Goal: Transaction & Acquisition: Subscribe to service/newsletter

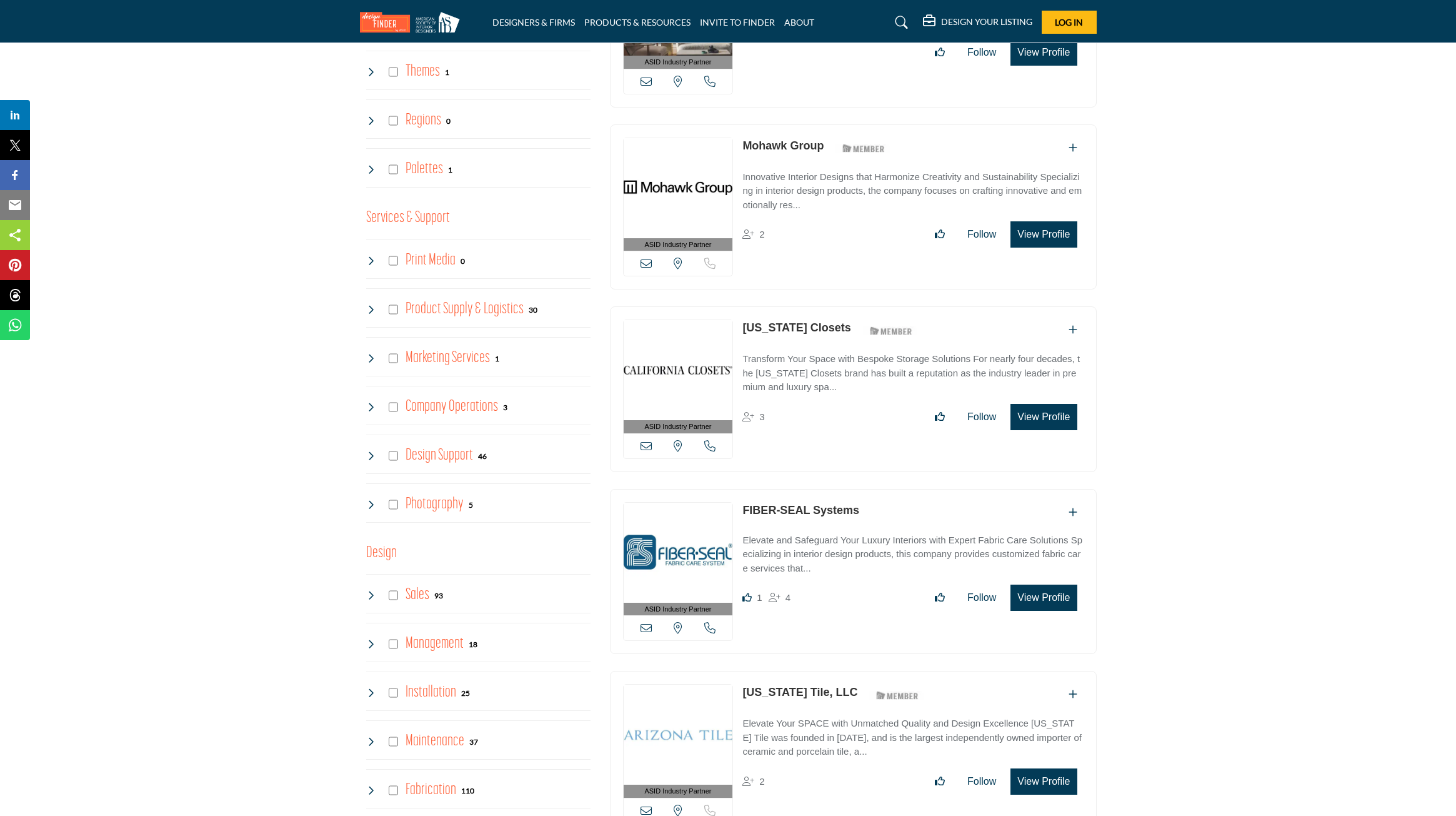
scroll to position [2579, 0]
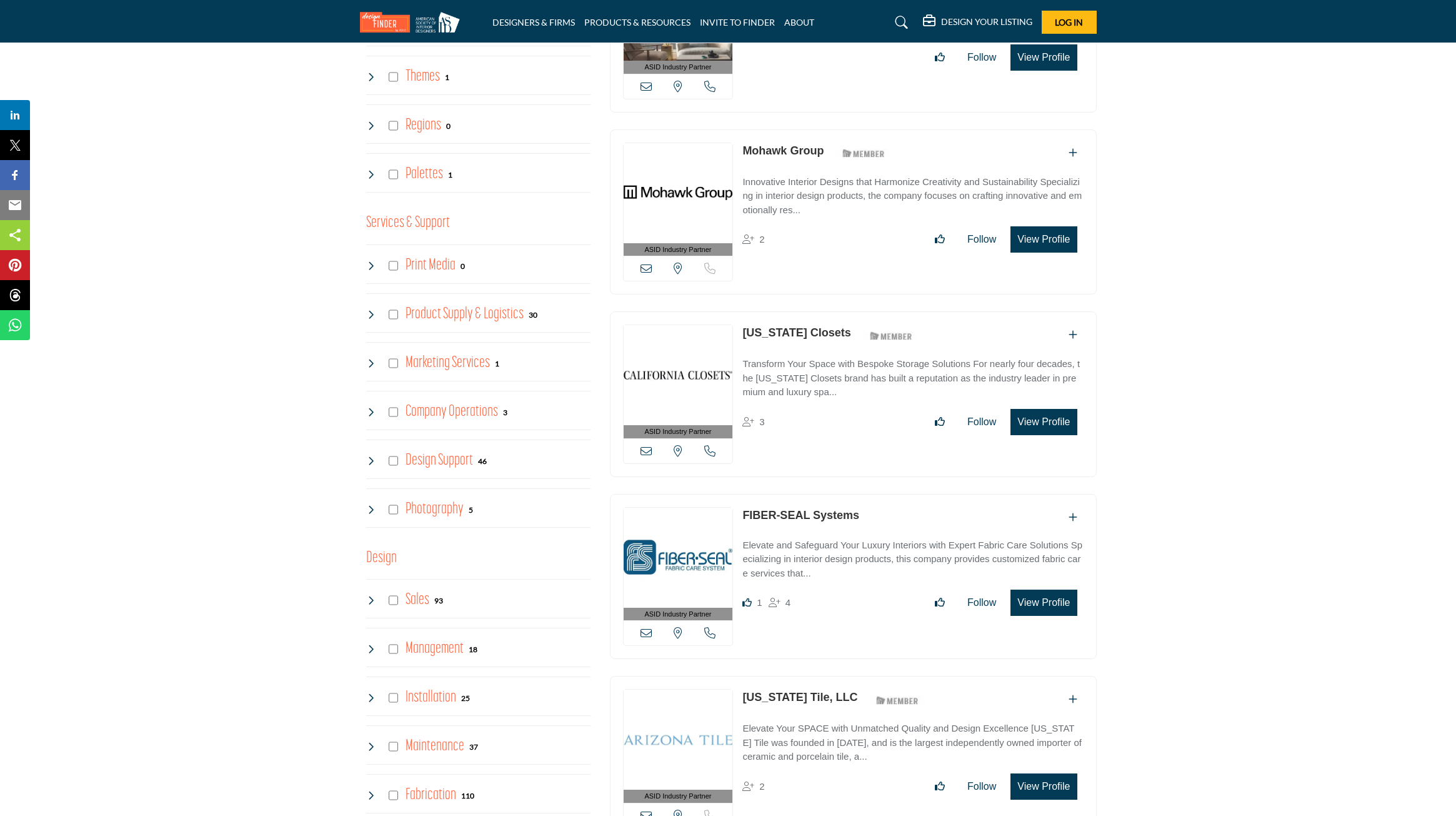
click at [436, 469] on h4 "Design Support" at bounding box center [439, 460] width 68 height 22
click at [461, 421] on h4 "Company Operations" at bounding box center [451, 412] width 93 height 22
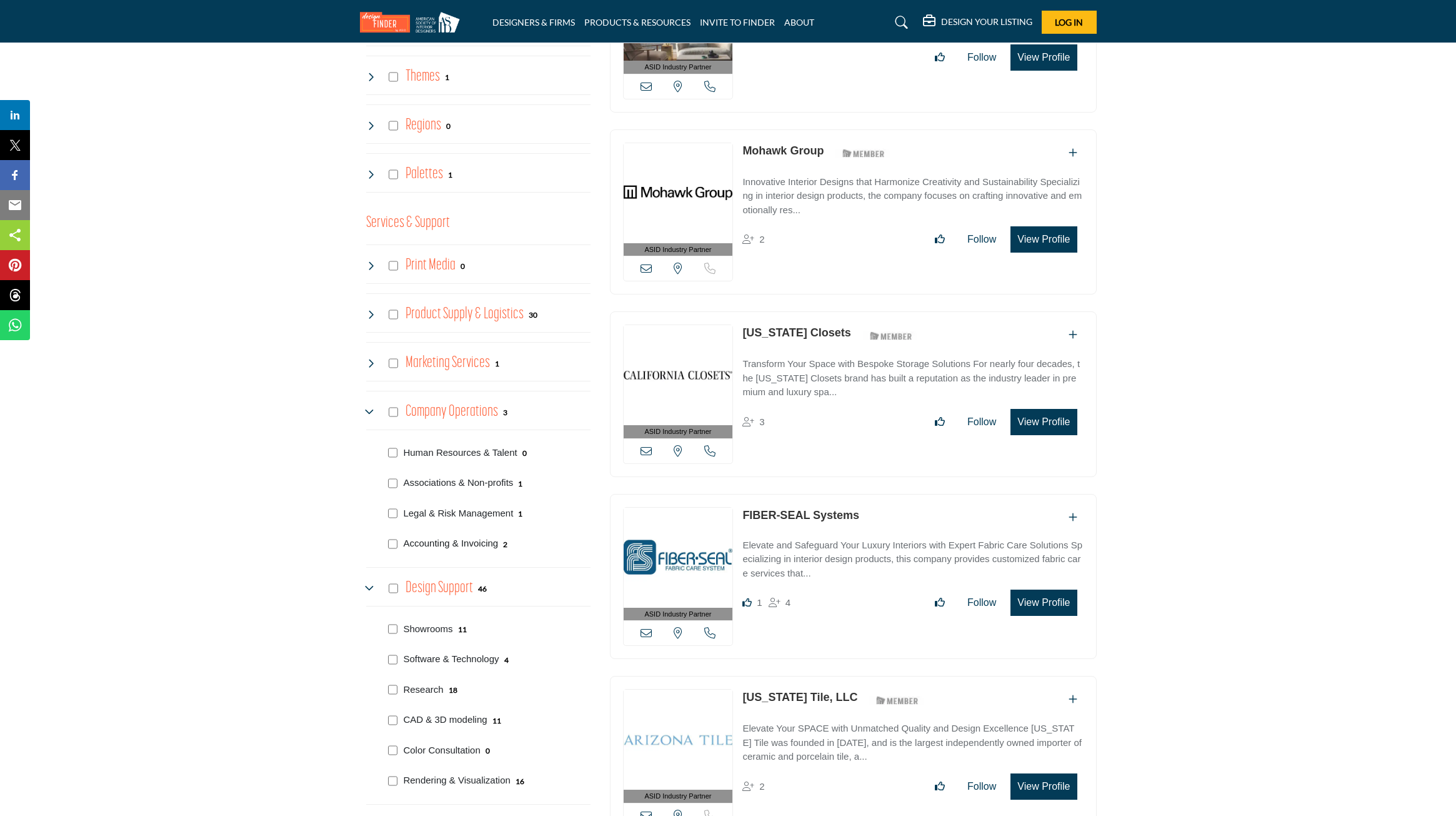
click at [467, 551] on p "Accounting & Invoicing" at bounding box center [450, 544] width 95 height 14
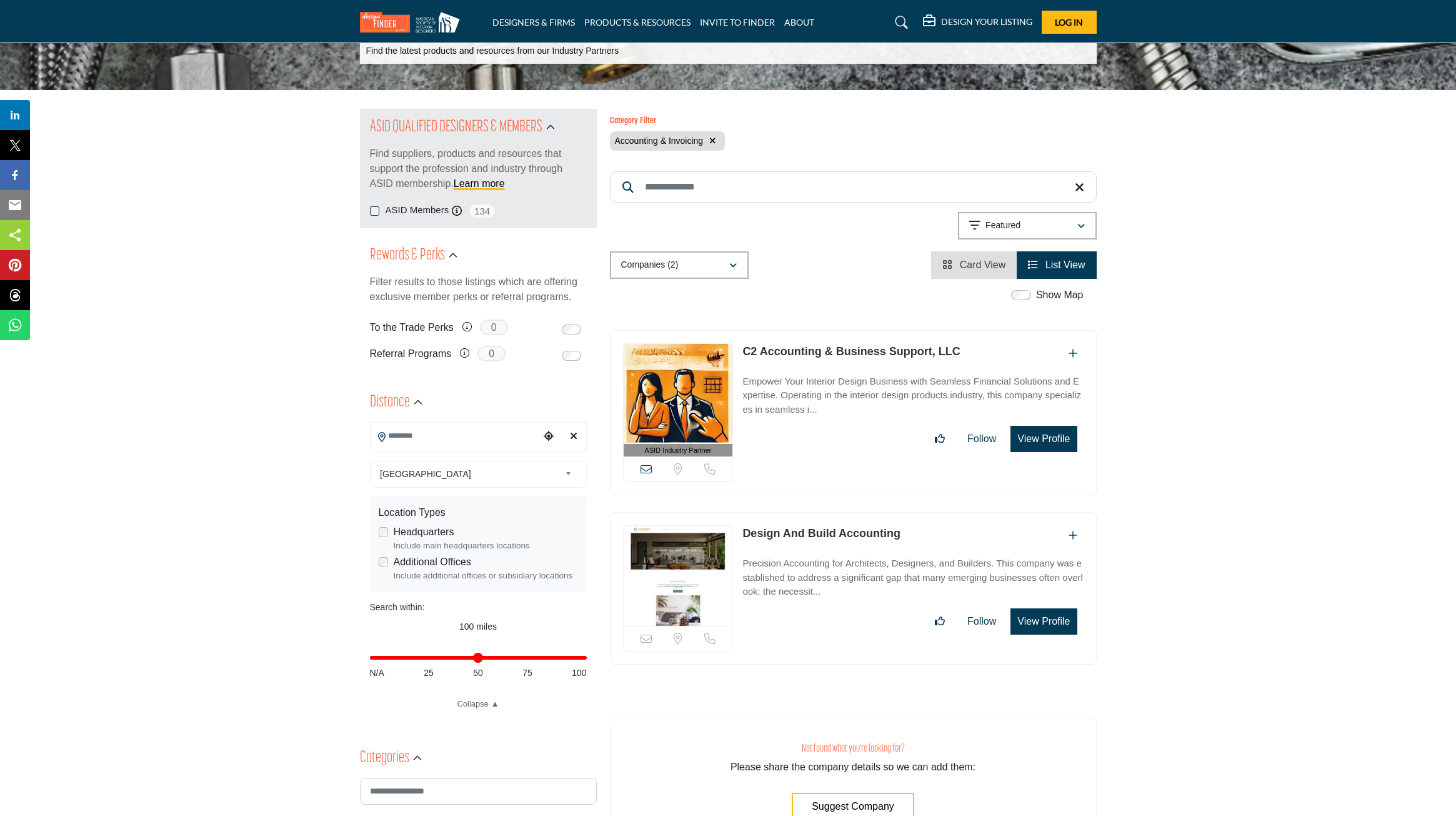
scroll to position [78, 0]
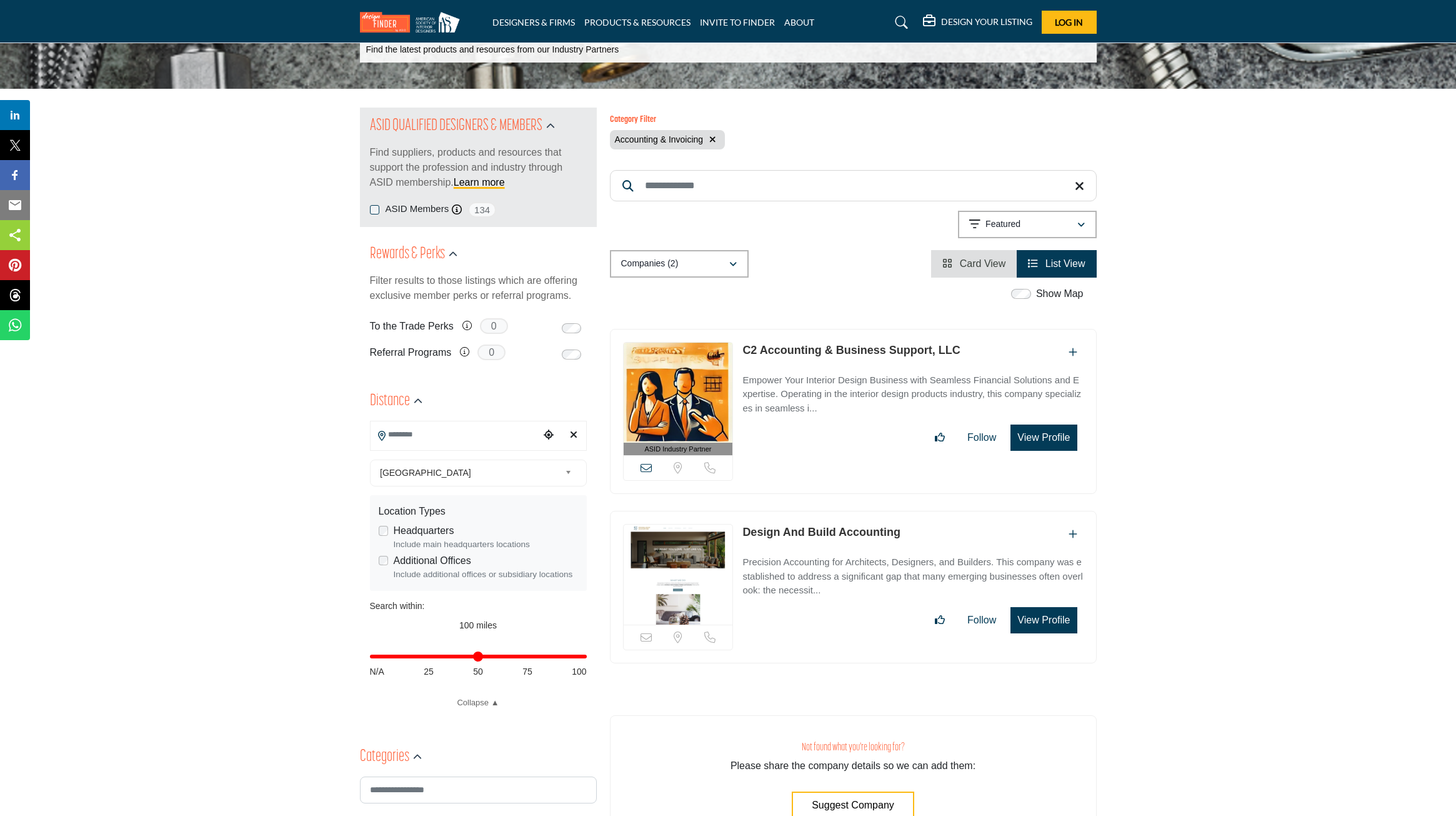
click at [802, 532] on link "Design And Build Accounting" at bounding box center [822, 532] width 158 height 12
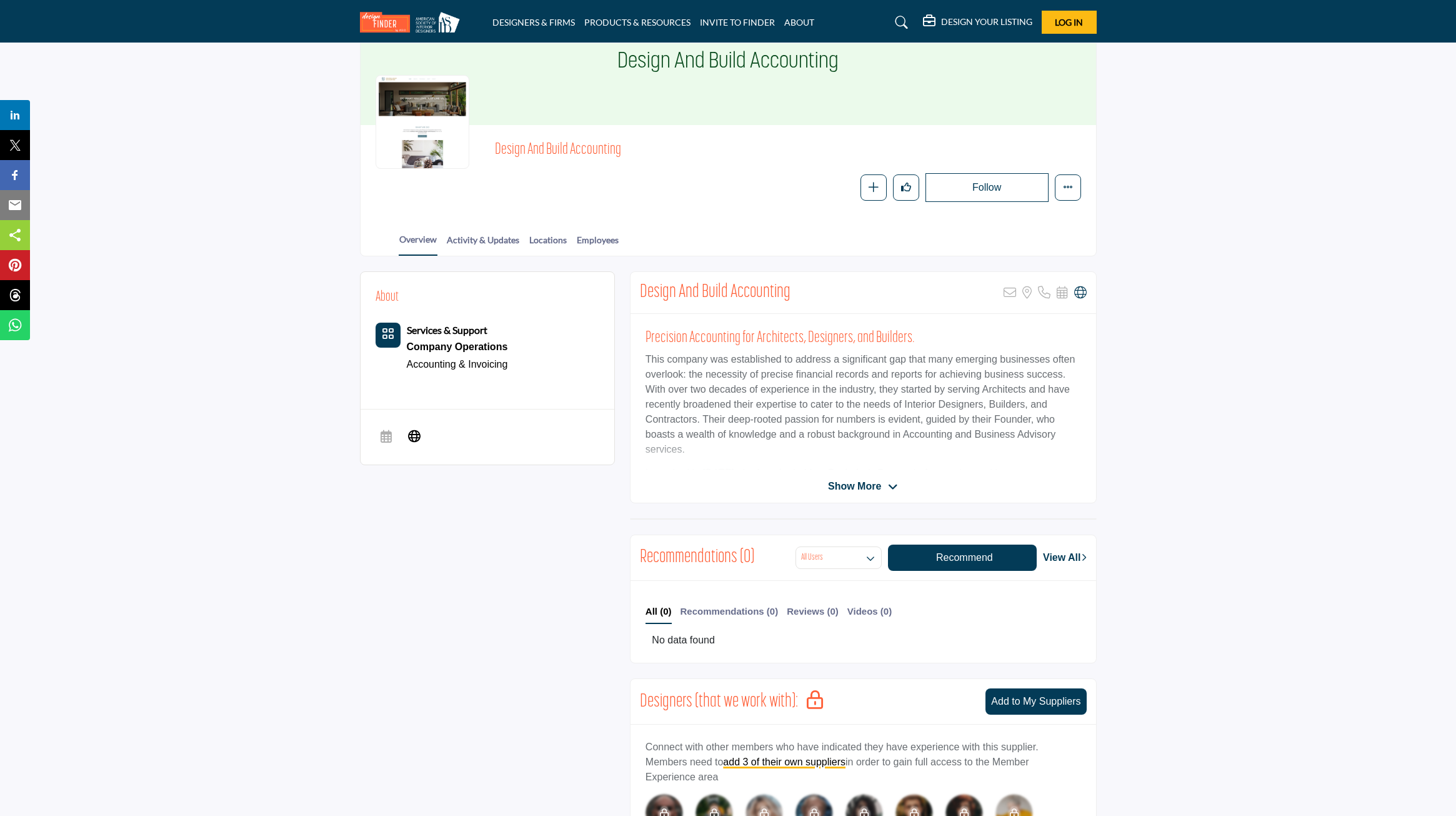
scroll to position [78, 0]
click at [877, 482] on span "Show More" at bounding box center [854, 487] width 53 height 15
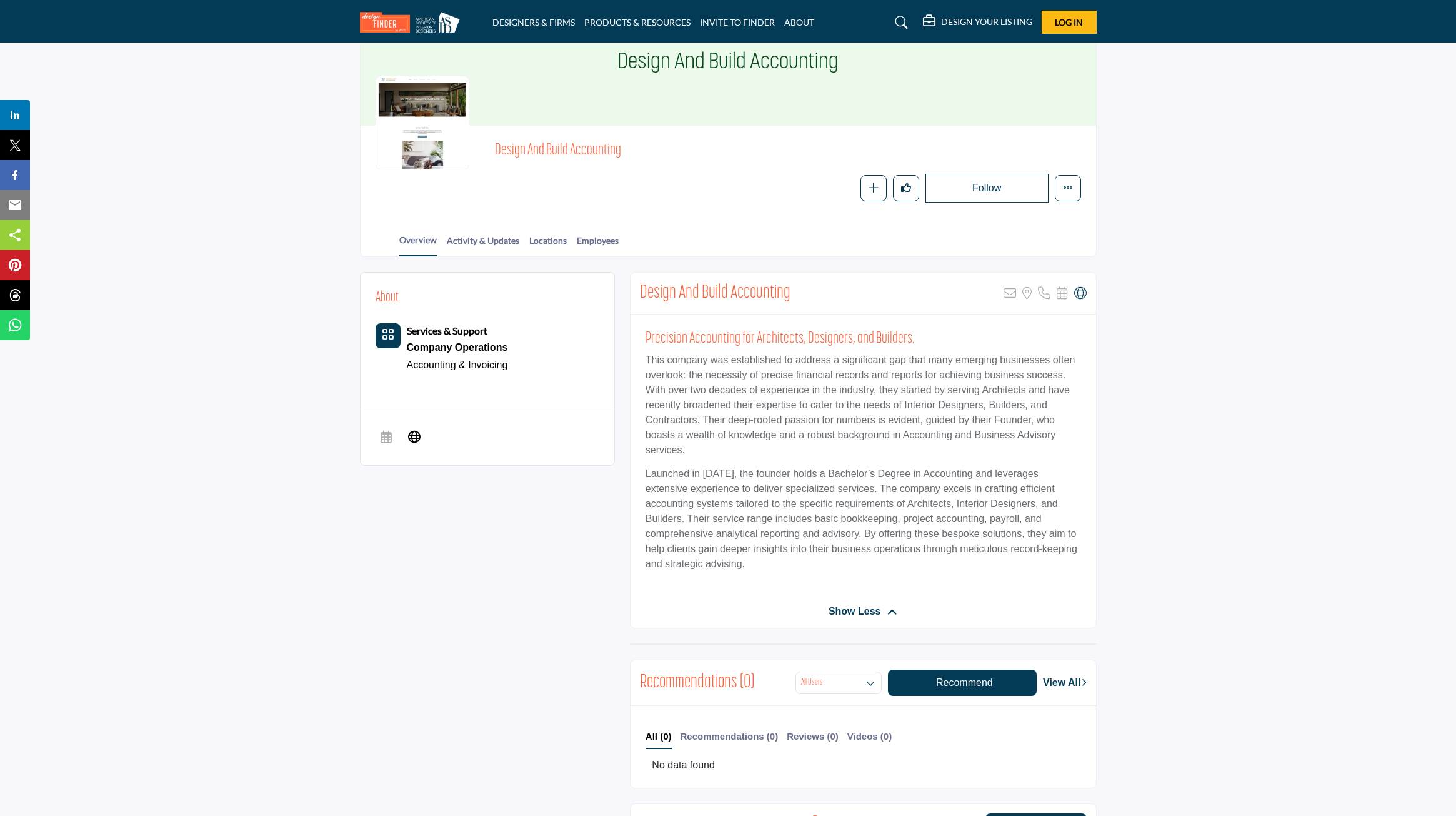
scroll to position [0, 0]
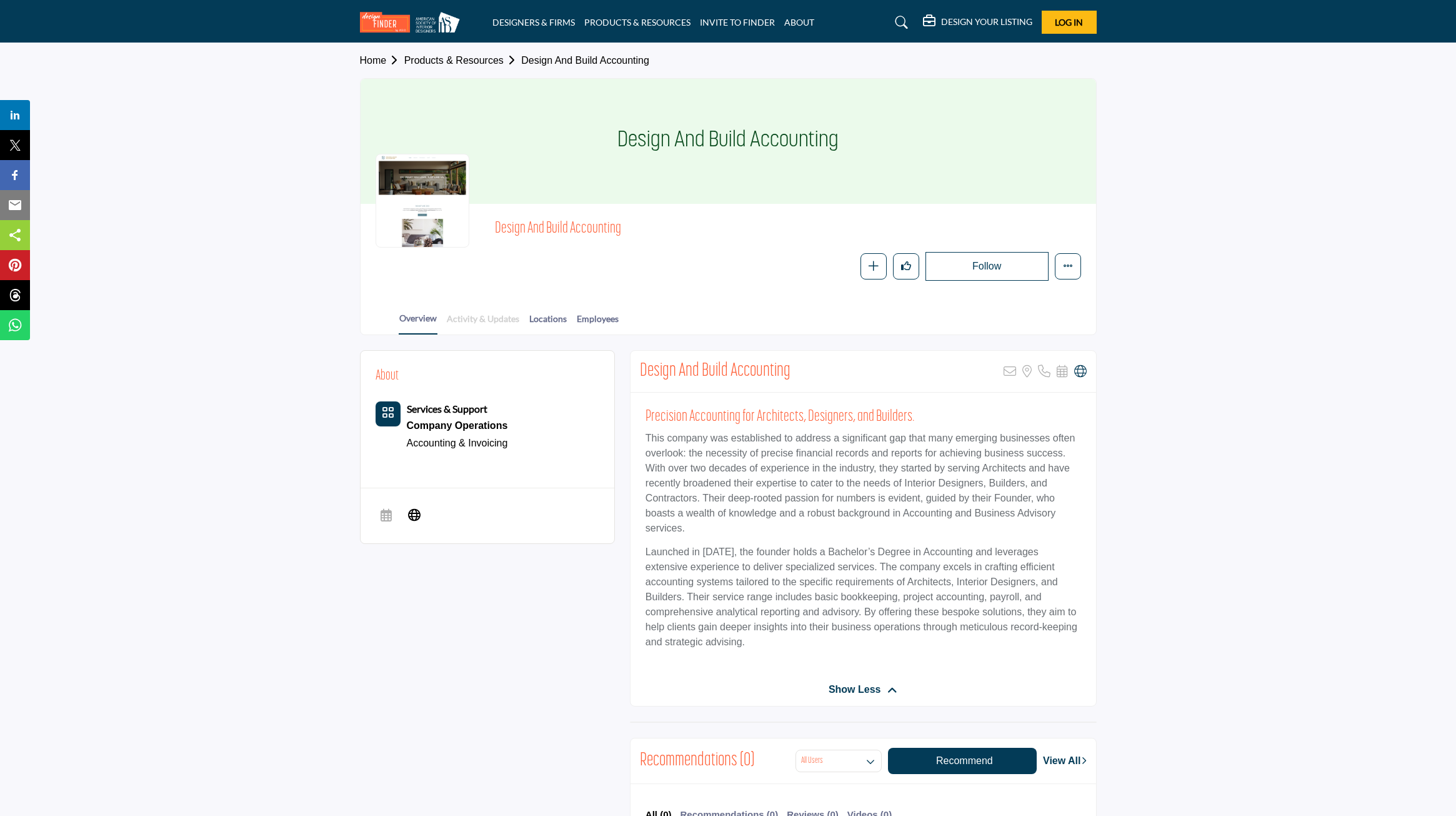
click at [505, 314] on link "Activity & Updates" at bounding box center [483, 322] width 73 height 22
click at [479, 318] on link "Activity & Updates" at bounding box center [483, 322] width 73 height 22
click at [555, 318] on link "Locations" at bounding box center [548, 322] width 39 height 22
click at [610, 317] on link "Employees" at bounding box center [598, 322] width 43 height 22
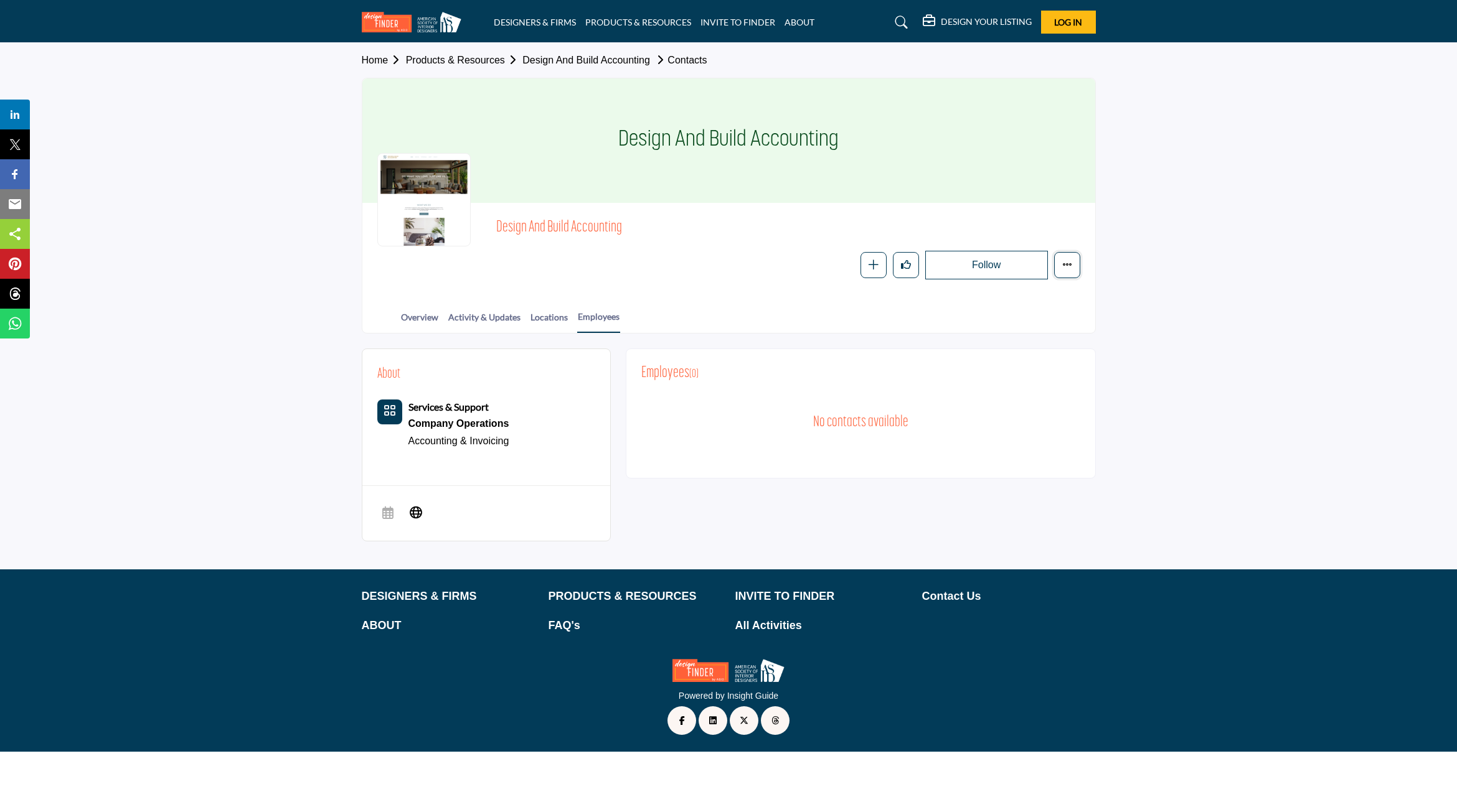
click at [1065, 268] on icon "More details" at bounding box center [1067, 264] width 10 height 10
click at [797, 287] on div "Design And Build Accounting Follow Following Message Recommend Add to My Suppli…" at bounding box center [728, 249] width 733 height 91
click at [416, 514] on icon at bounding box center [416, 512] width 12 height 15
click at [987, 20] on h5 "DESIGN YOUR LISTING" at bounding box center [986, 22] width 91 height 11
click at [965, 88] on b "Design Your Listing" at bounding box center [974, 88] width 75 height 13
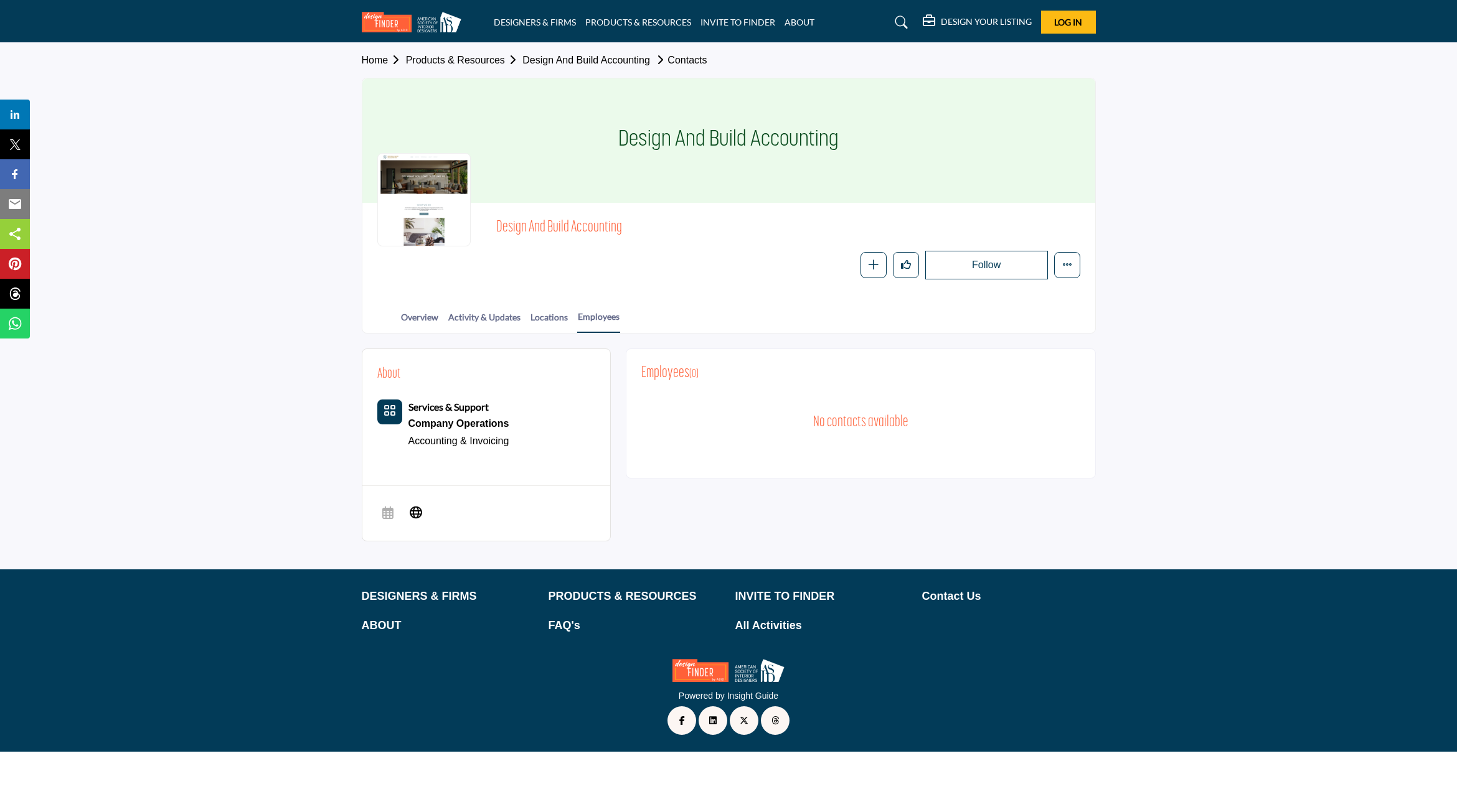
click at [1001, 25] on h5 "DESIGN YOUR LISTING" at bounding box center [986, 22] width 91 height 11
click at [1217, 83] on icon at bounding box center [1215, 87] width 10 height 10
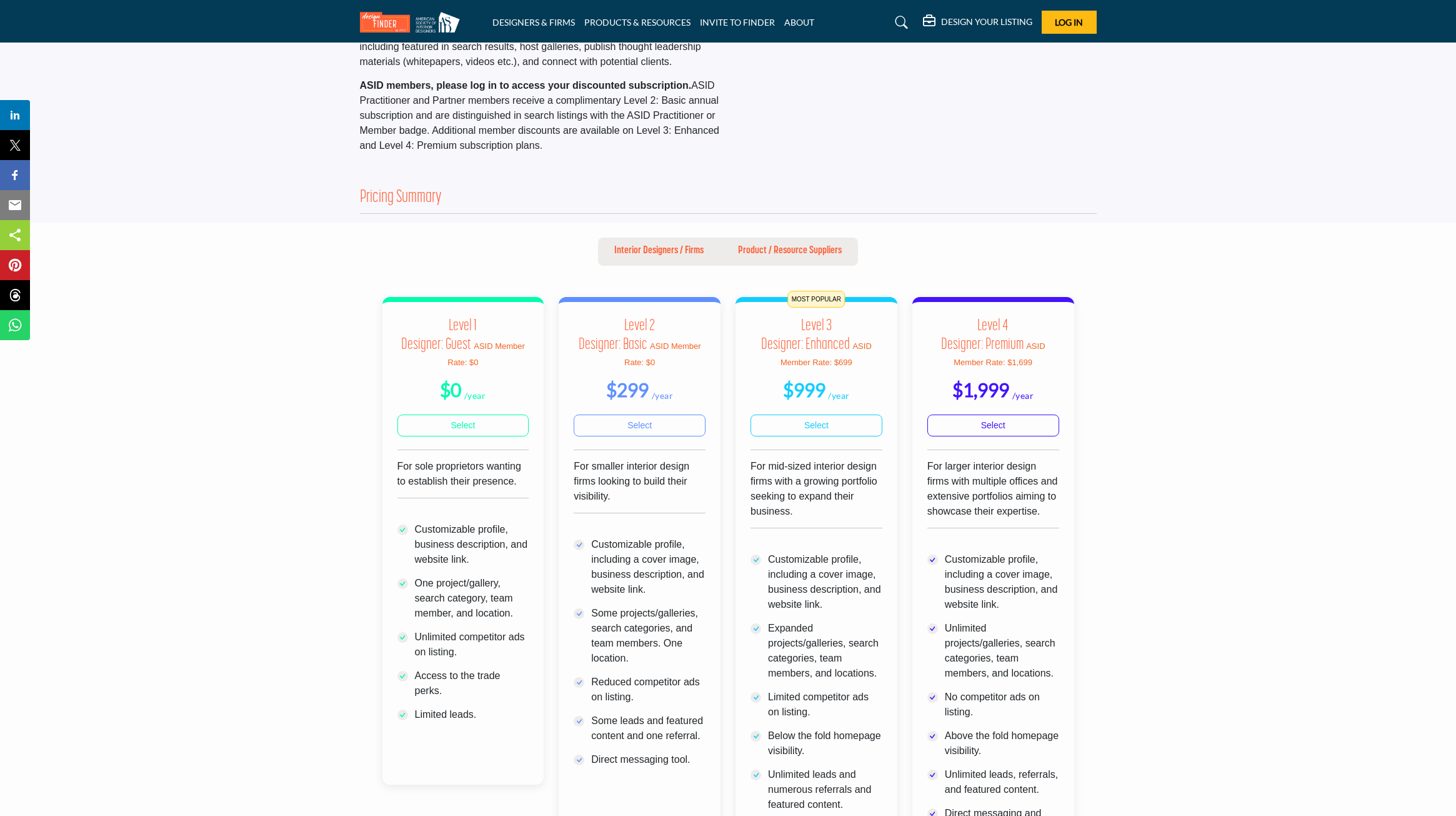
scroll to position [312, 0]
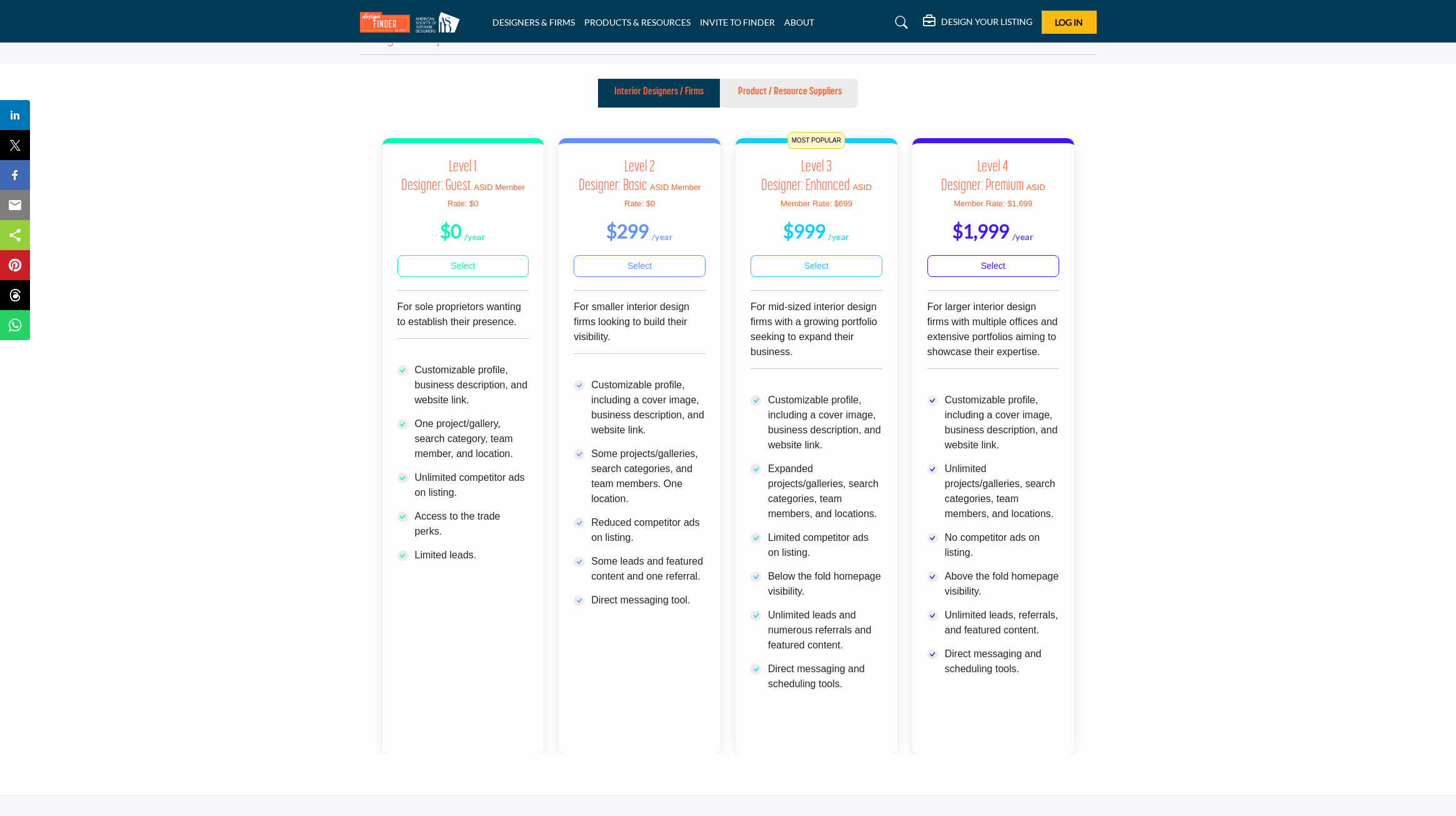
click at [808, 98] on p "Product / Resource Suppliers" at bounding box center [790, 92] width 104 height 15
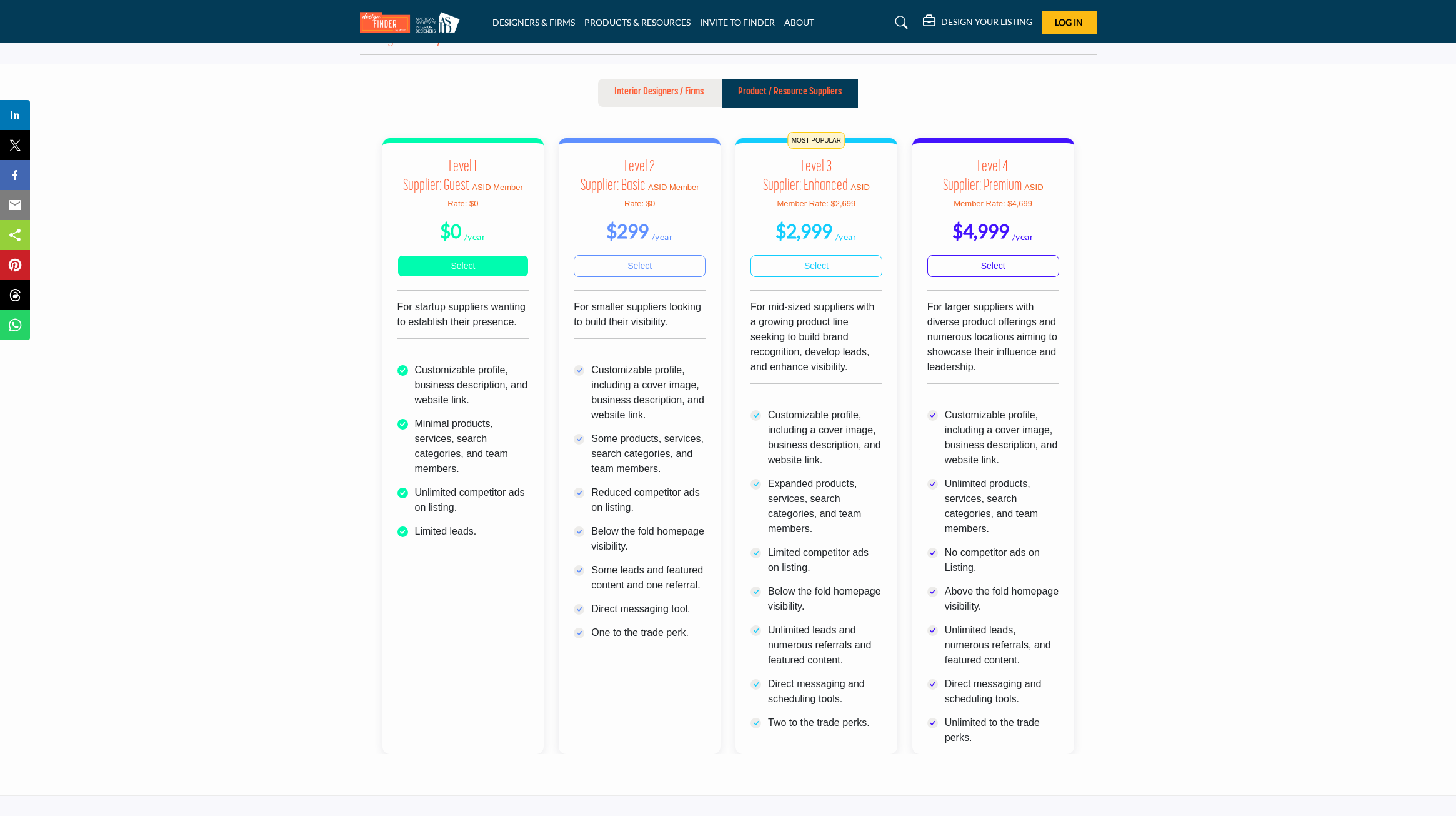
click at [480, 270] on link "Select" at bounding box center [463, 266] width 132 height 22
